Goal: Use online tool/utility: Utilize a website feature to perform a specific function

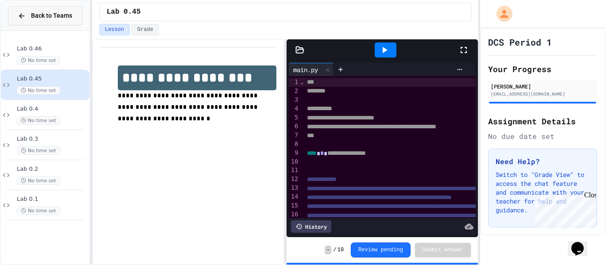
click at [23, 12] on icon at bounding box center [22, 16] width 8 height 8
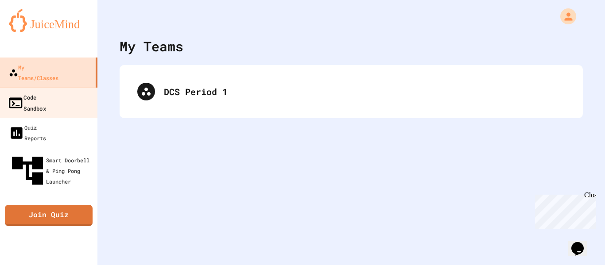
click at [68, 87] on link "Code Sandbox" at bounding box center [49, 102] width 100 height 31
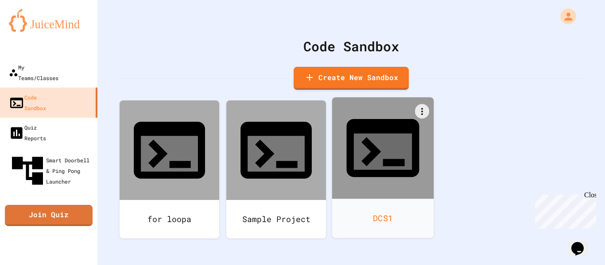
click at [364, 145] on icon at bounding box center [382, 147] width 87 height 87
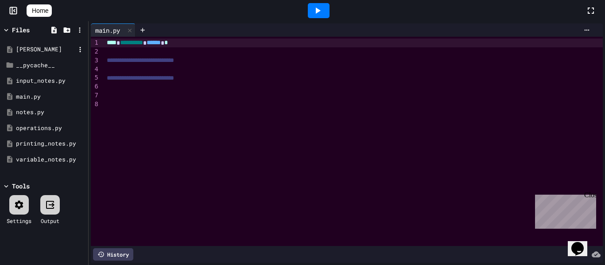
click at [49, 50] on div "[PERSON_NAME]" at bounding box center [45, 49] width 59 height 9
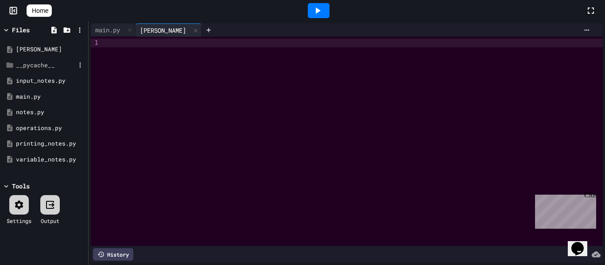
click at [43, 62] on div "__pycache__" at bounding box center [45, 65] width 59 height 9
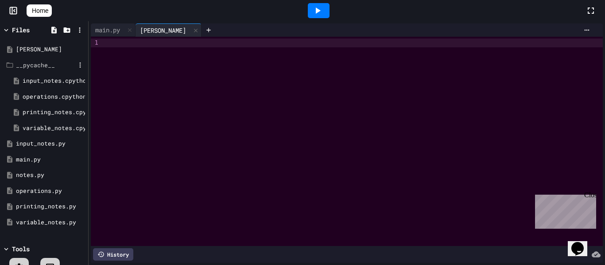
click at [47, 65] on div "__pycache__" at bounding box center [45, 65] width 59 height 9
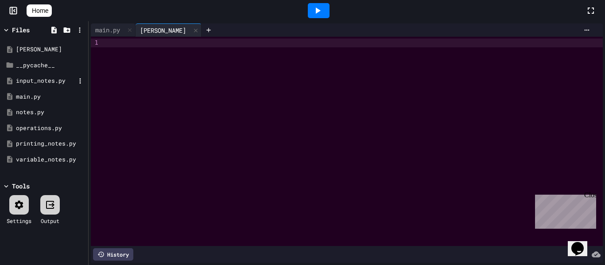
click at [46, 80] on div "input_notes.py" at bounding box center [45, 81] width 59 height 9
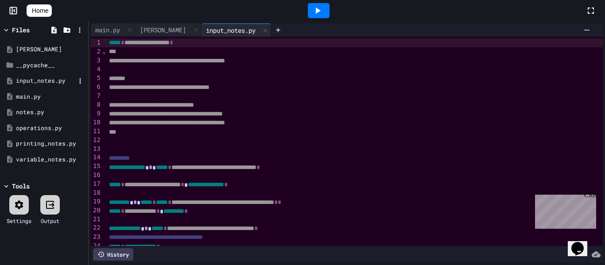
click at [46, 80] on div "input_notes.py" at bounding box center [45, 81] width 59 height 9
click at [53, 97] on div "main.py" at bounding box center [45, 96] width 59 height 9
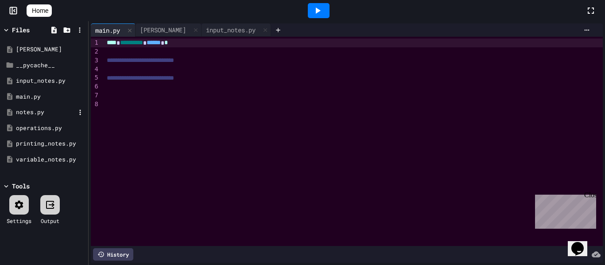
click at [47, 109] on div "notes.py" at bounding box center [45, 112] width 59 height 9
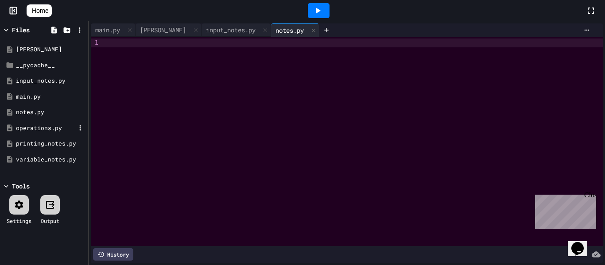
click at [45, 125] on div "operations.py" at bounding box center [45, 128] width 59 height 9
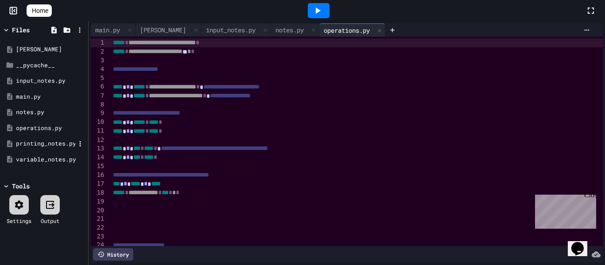
click at [56, 136] on div "printing_notes.py" at bounding box center [44, 144] width 84 height 16
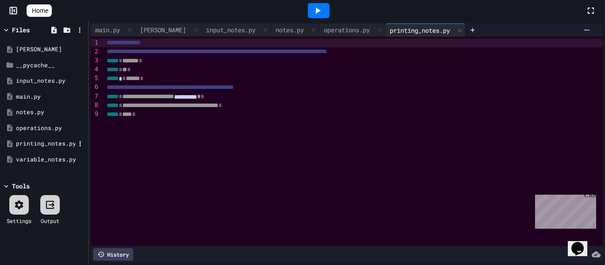
click at [56, 147] on div "printing_notes.py" at bounding box center [45, 143] width 59 height 9
click at [56, 157] on div "variable_notes.py" at bounding box center [45, 159] width 59 height 9
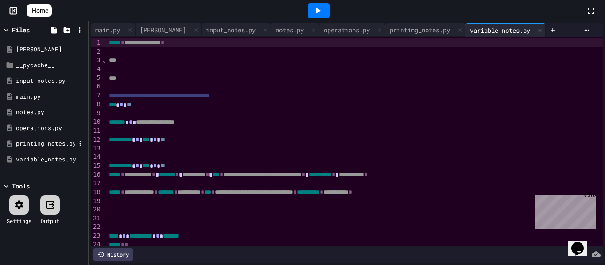
click at [58, 146] on div "printing_notes.py" at bounding box center [45, 143] width 59 height 9
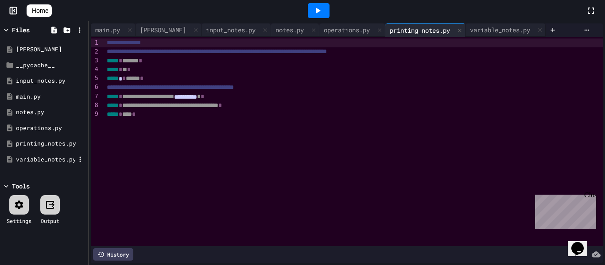
click at [67, 156] on div "variable_notes.py" at bounding box center [45, 159] width 59 height 9
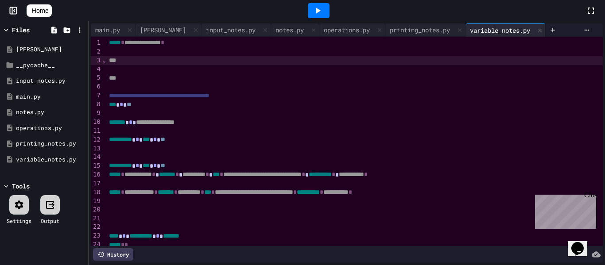
click at [146, 65] on div at bounding box center [354, 69] width 497 height 9
click at [316, 7] on icon at bounding box center [317, 10] width 11 height 11
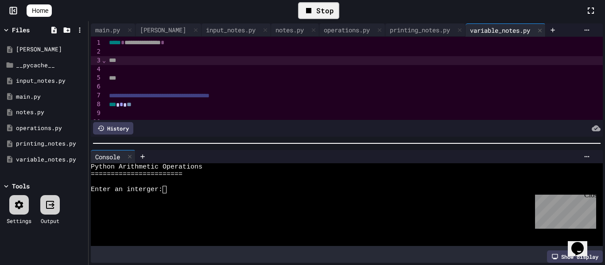
click at [314, 7] on icon at bounding box center [308, 10] width 11 height 11
click at [420, 29] on div "printing_notes.py" at bounding box center [419, 29] width 69 height 9
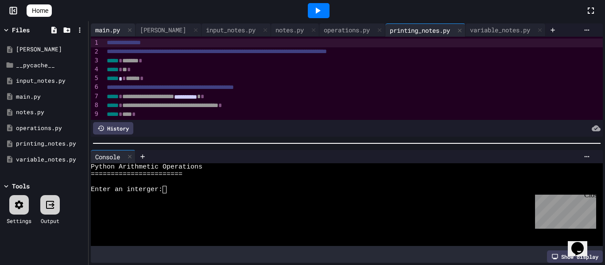
click at [118, 28] on div "main.py" at bounding box center [108, 29] width 34 height 9
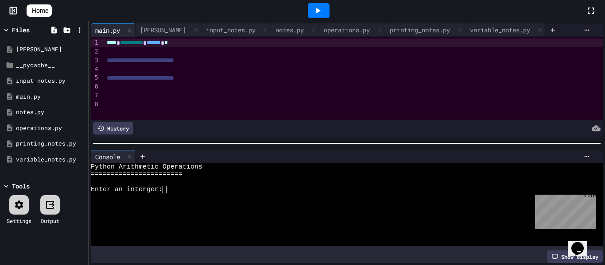
click at [104, 42] on div "**********" at bounding box center [353, 43] width 498 height 9
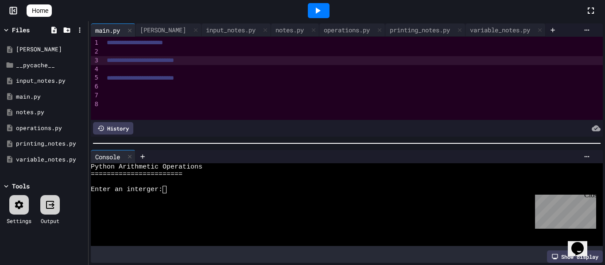
click at [114, 63] on span "**********" at bounding box center [140, 60] width 67 height 6
click at [492, 33] on div "variable_notes.py" at bounding box center [499, 29] width 69 height 9
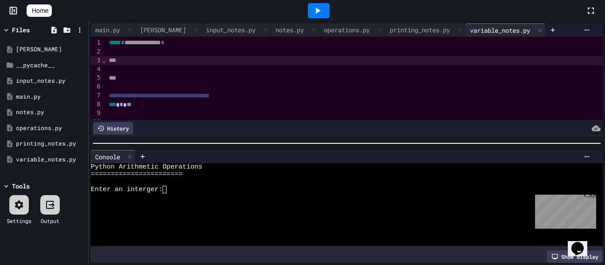
click at [317, 12] on icon at bounding box center [317, 10] width 11 height 11
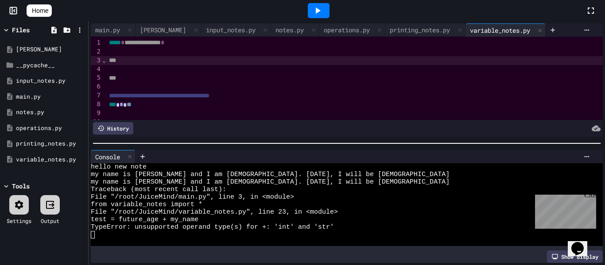
click at [180, 103] on div "*** * **" at bounding box center [354, 104] width 497 height 9
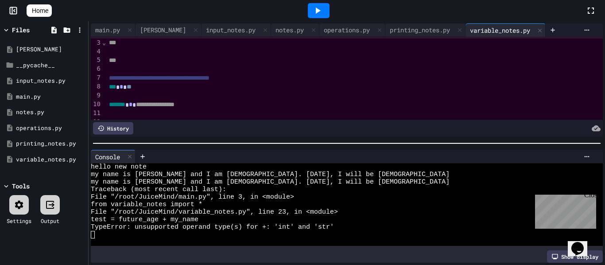
scroll to position [9, 0]
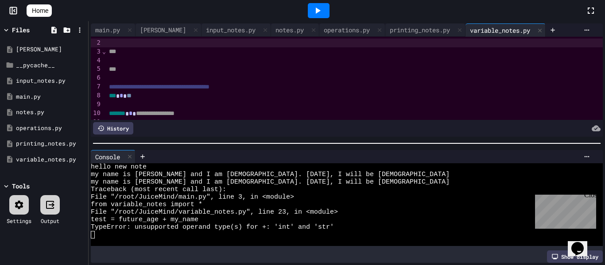
click at [123, 50] on div "***" at bounding box center [354, 51] width 497 height 9
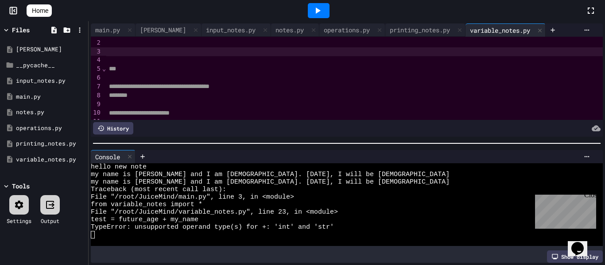
click at [323, 12] on icon at bounding box center [317, 10] width 11 height 11
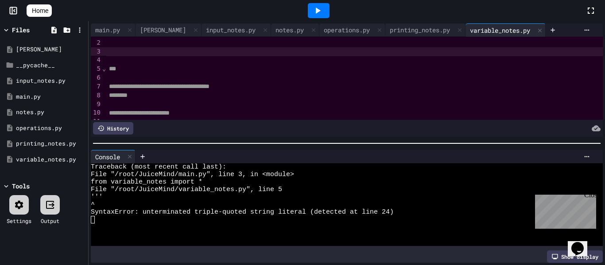
click at [209, 54] on div at bounding box center [354, 51] width 497 height 9
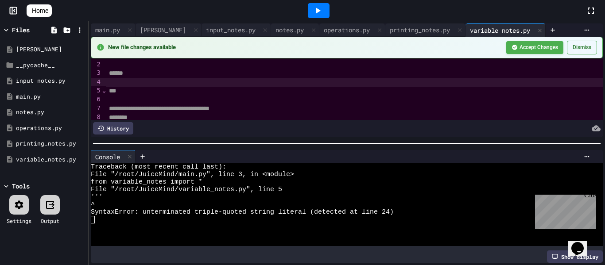
click at [204, 85] on div at bounding box center [354, 82] width 497 height 9
click at [195, 92] on div "***" at bounding box center [354, 91] width 497 height 9
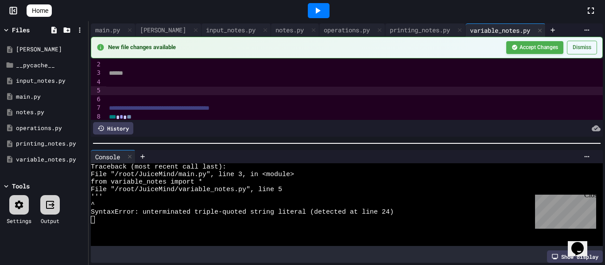
click at [119, 74] on span "******" at bounding box center [116, 73] width 14 height 6
click at [329, 12] on div at bounding box center [319, 10] width 22 height 15
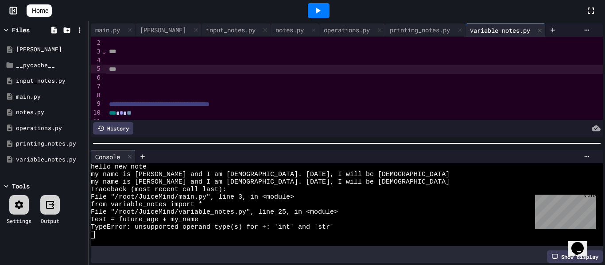
click at [266, 77] on div at bounding box center [354, 78] width 497 height 9
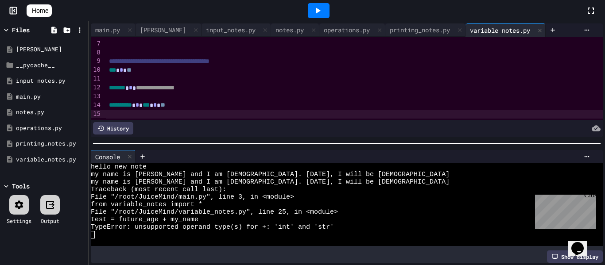
scroll to position [60, 0]
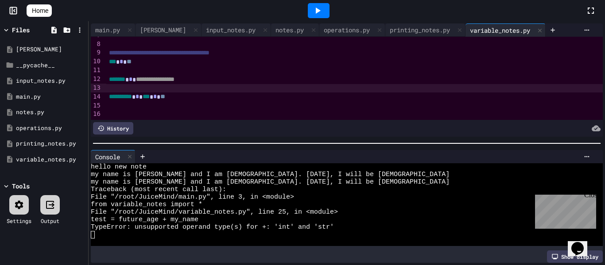
click at [528, 143] on div at bounding box center [346, 143] width 507 height 1
